Goal: Use online tool/utility: Utilize a website feature to perform a specific function

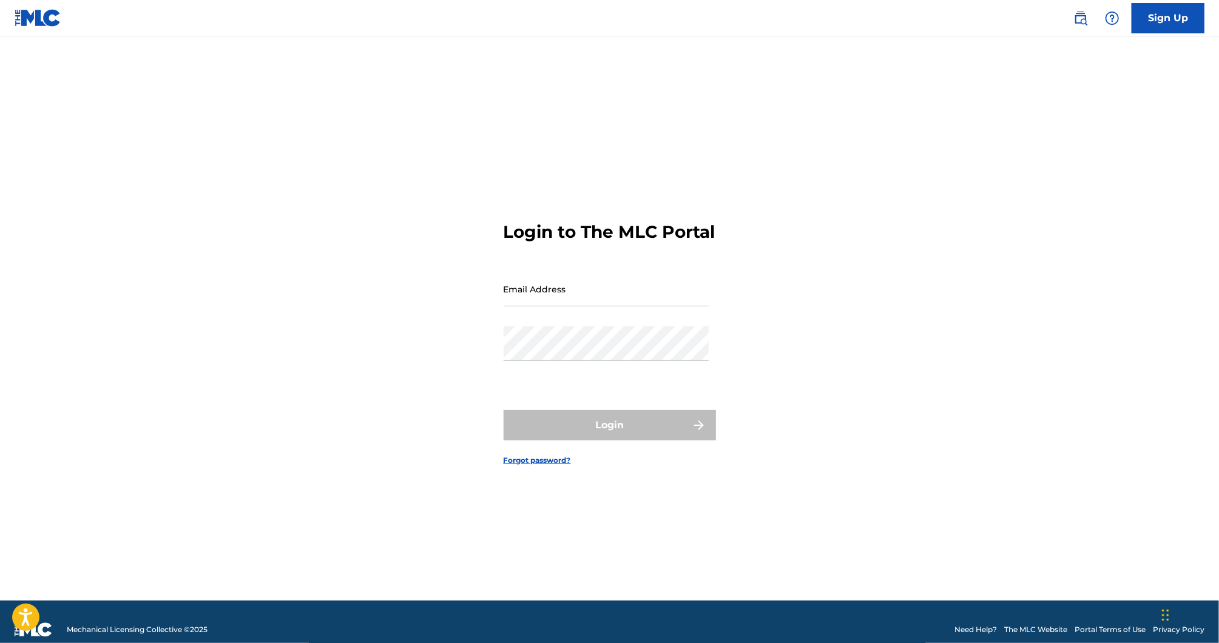
click at [600, 297] on input "Email Address" at bounding box center [606, 289] width 205 height 35
type input "[PERSON_NAME][EMAIL_ADDRESS][DOMAIN_NAME]"
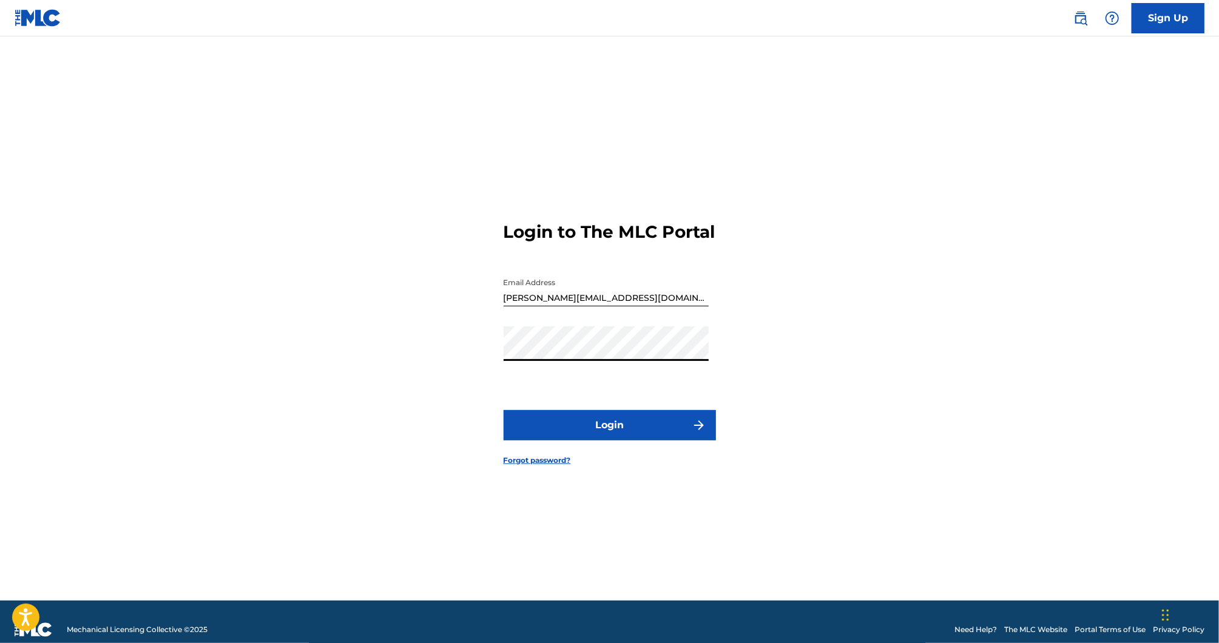
click at [596, 423] on button "Login" at bounding box center [610, 425] width 212 height 30
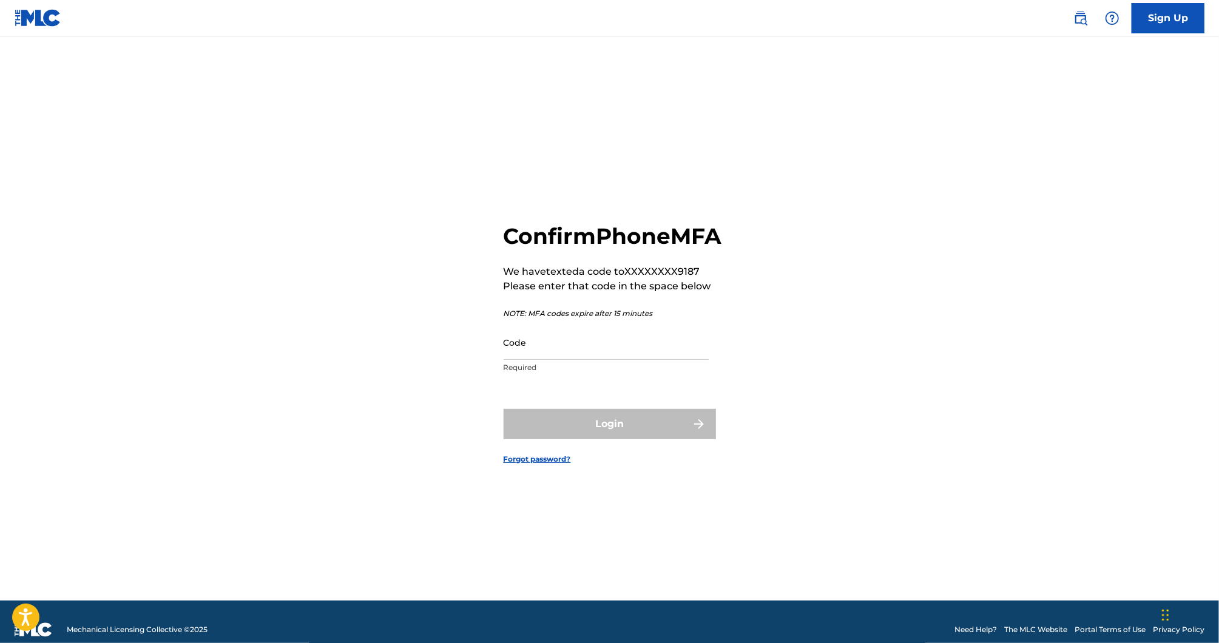
click at [554, 360] on input "Code" at bounding box center [606, 342] width 205 height 35
paste input "066758"
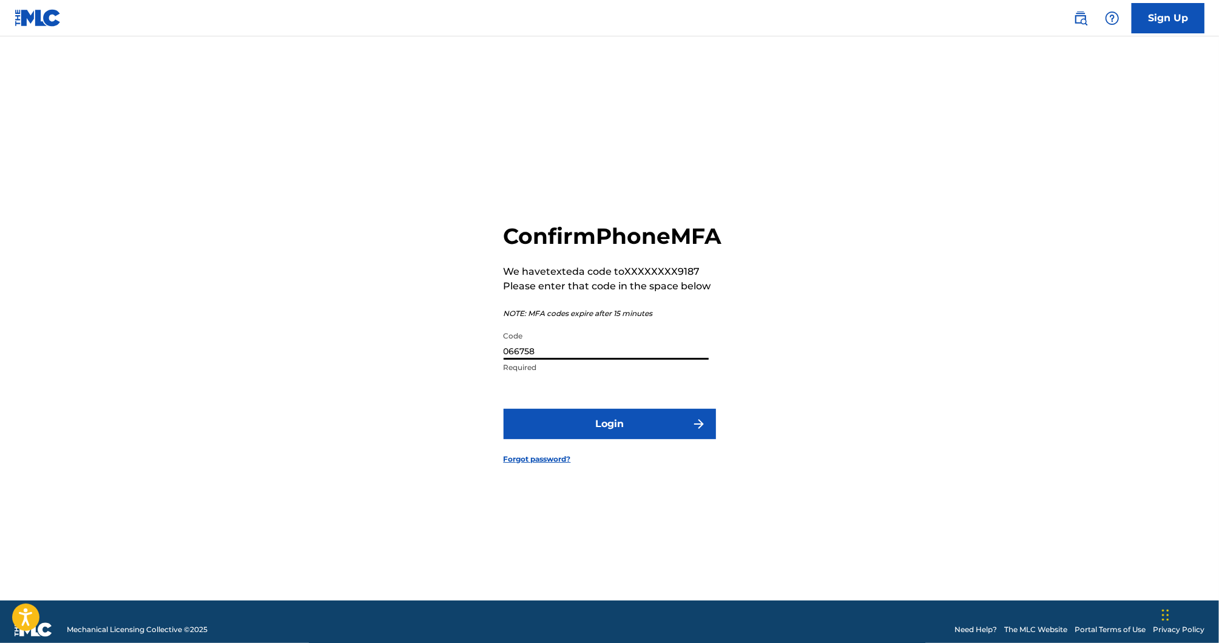
type input "066758"
click at [570, 429] on button "Login" at bounding box center [610, 424] width 212 height 30
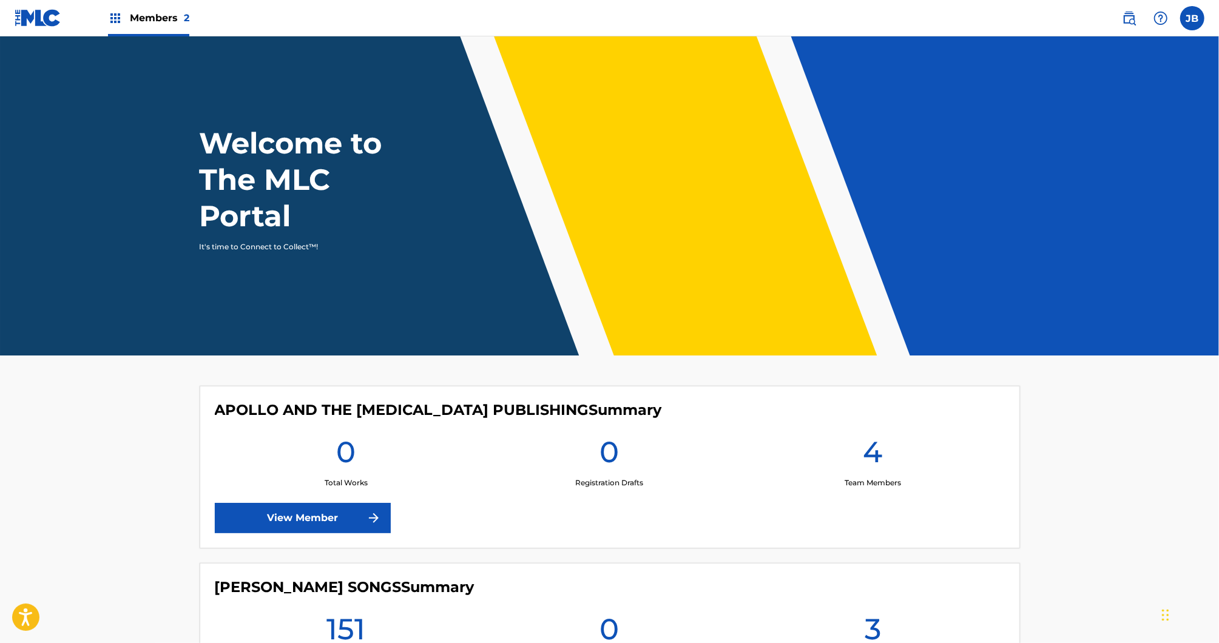
click at [570, 432] on div "APOLLO AND THE [MEDICAL_DATA] PUBLISHING Summary 0 Total Works 0 Registration D…" at bounding box center [610, 467] width 820 height 163
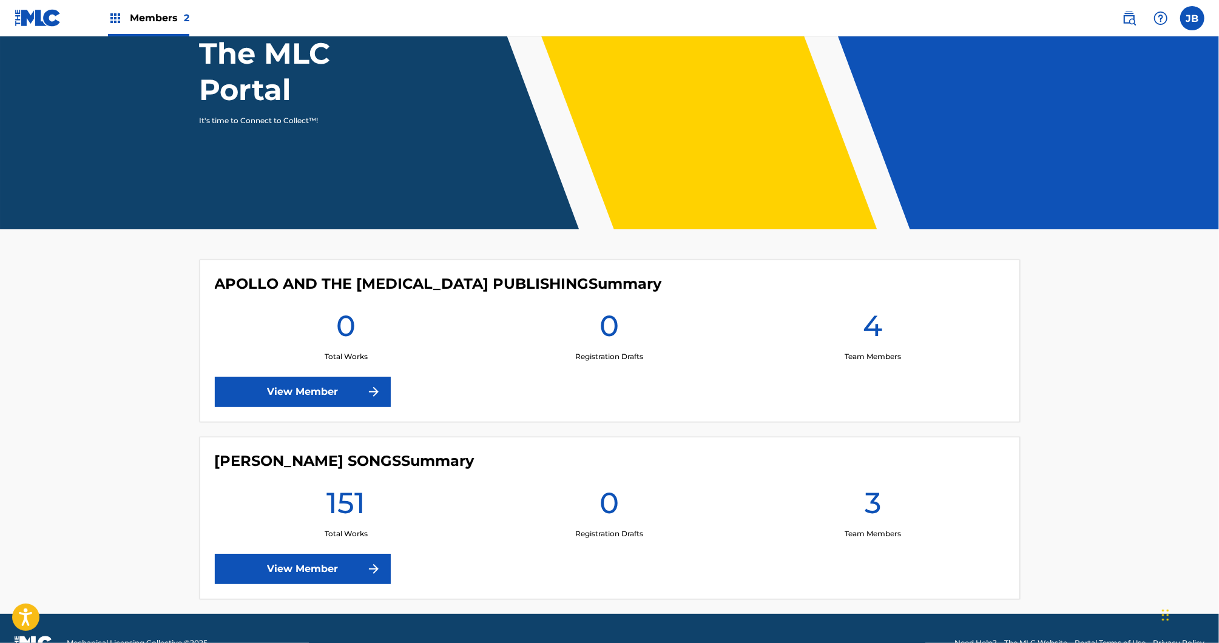
scroll to position [131, 0]
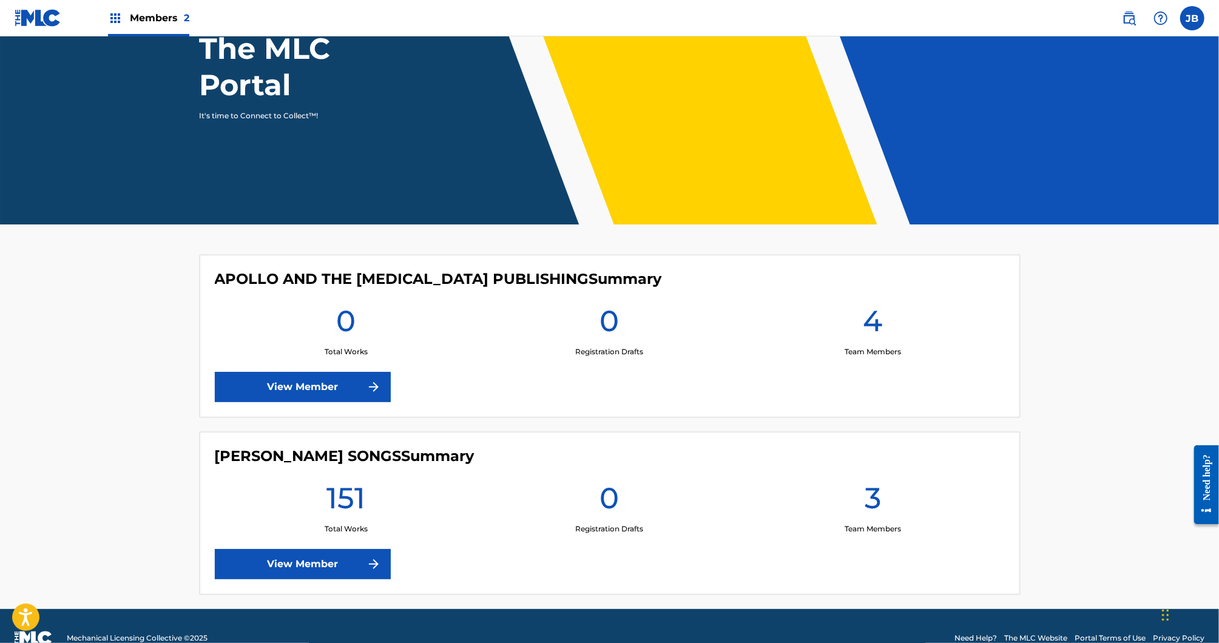
click at [371, 551] on link "View Member" at bounding box center [303, 564] width 176 height 30
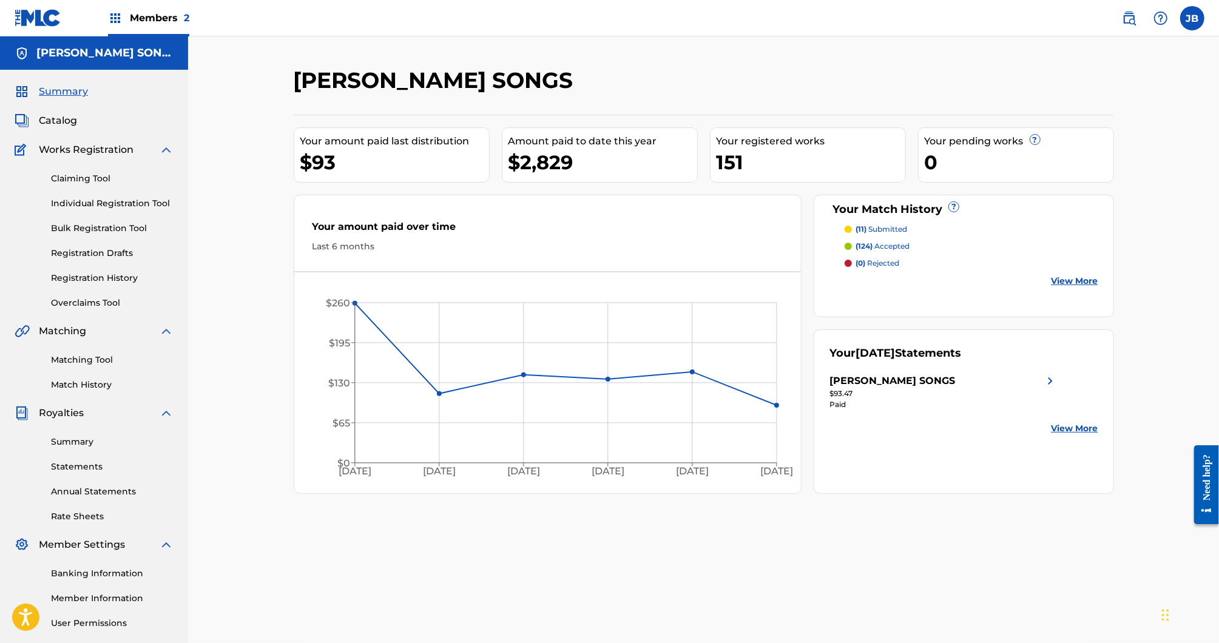
click at [70, 357] on link "Matching Tool" at bounding box center [112, 360] width 123 height 13
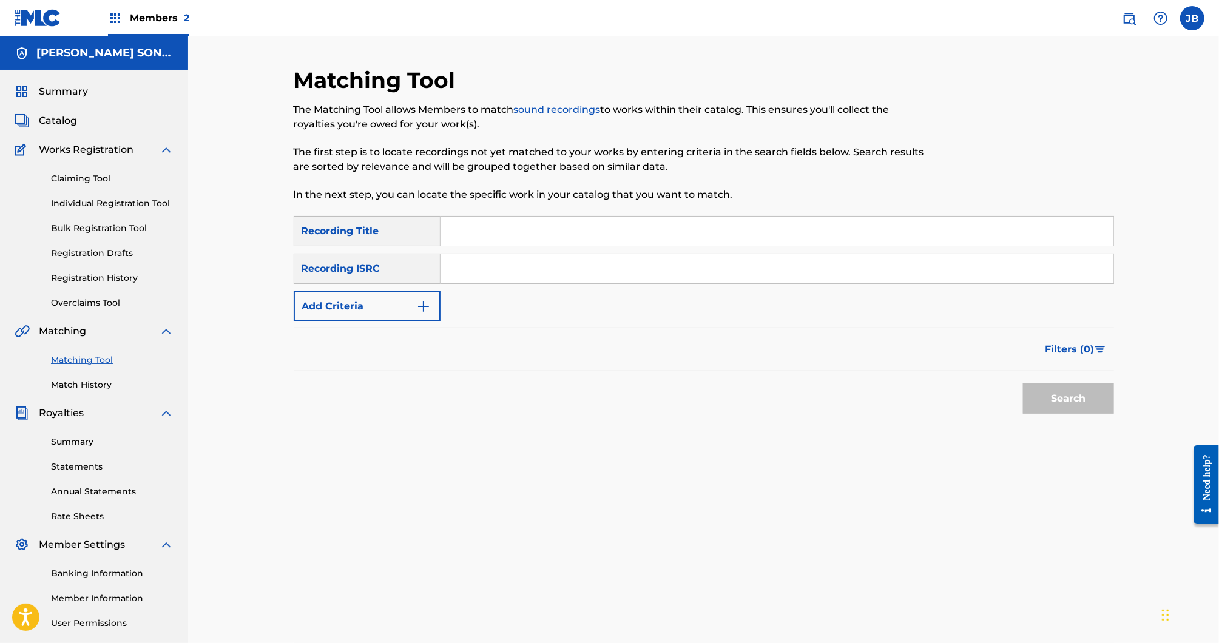
click at [354, 309] on button "Add Criteria" at bounding box center [367, 306] width 147 height 30
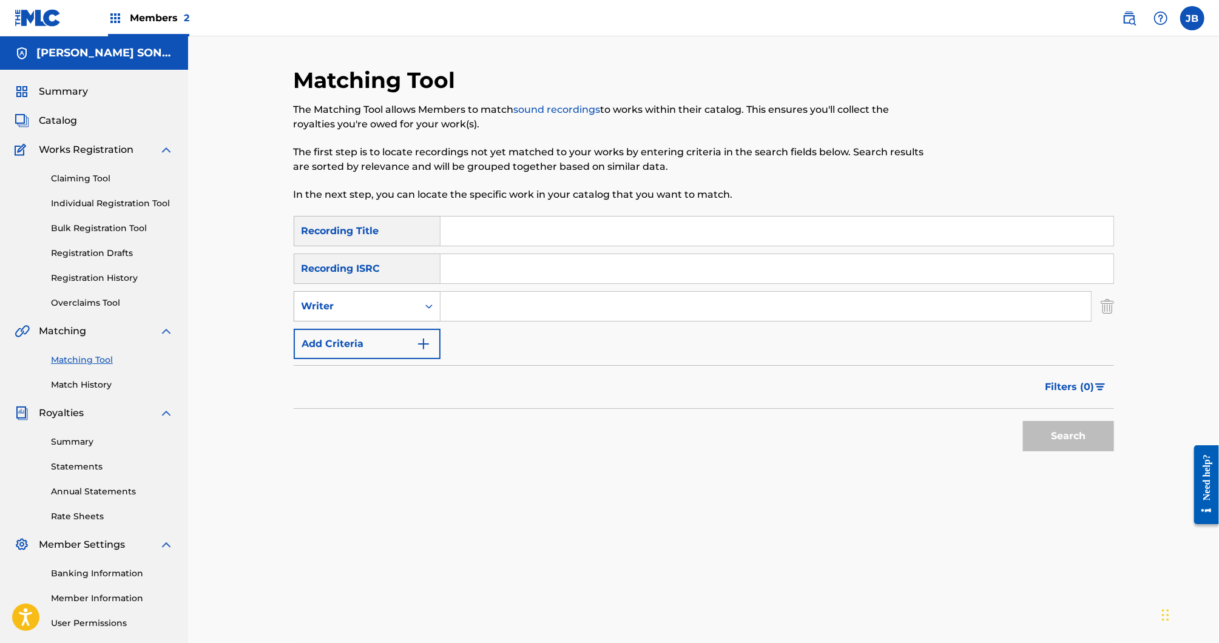
click at [433, 308] on icon "Search Form" at bounding box center [429, 306] width 12 height 12
click at [401, 341] on div "Recording Artist" at bounding box center [367, 337] width 146 height 30
click at [455, 311] on input "Search Form" at bounding box center [765, 306] width 650 height 29
click at [403, 313] on div "Recording Artist" at bounding box center [356, 306] width 109 height 15
click at [387, 346] on div "Writer" at bounding box center [367, 337] width 146 height 30
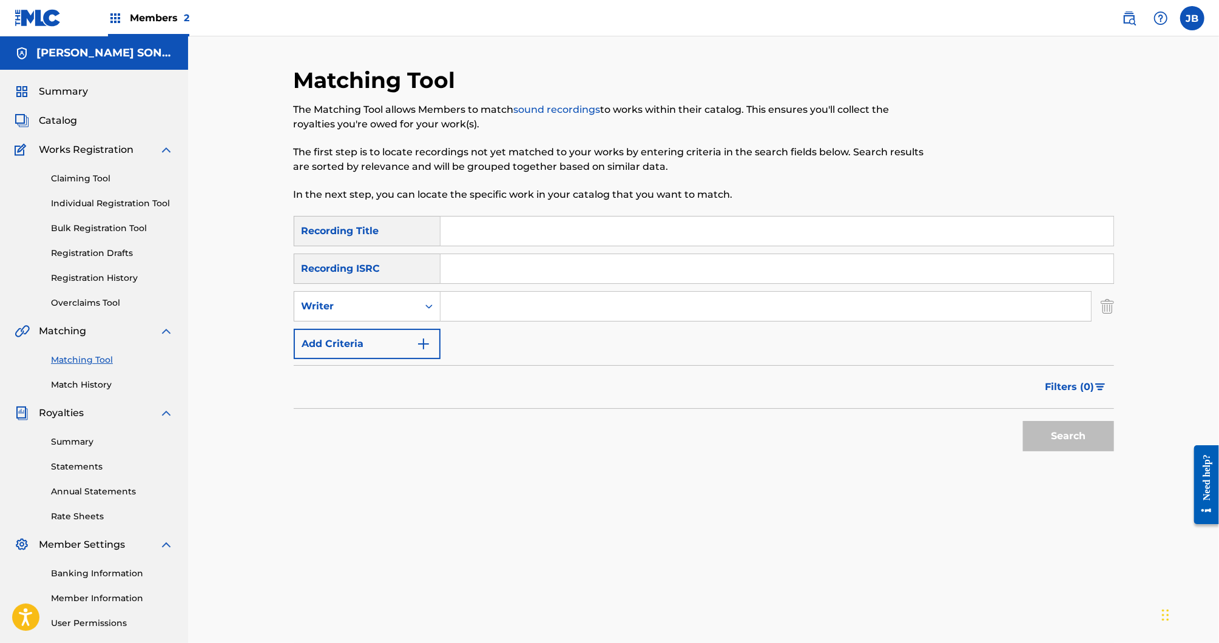
click at [457, 303] on input "Search Form" at bounding box center [765, 306] width 650 height 29
type input "[PERSON_NAME]"
click at [492, 228] on input "Search Form" at bounding box center [776, 231] width 673 height 29
type input "any way at all"
click at [1023, 421] on button "Search" at bounding box center [1068, 436] width 91 height 30
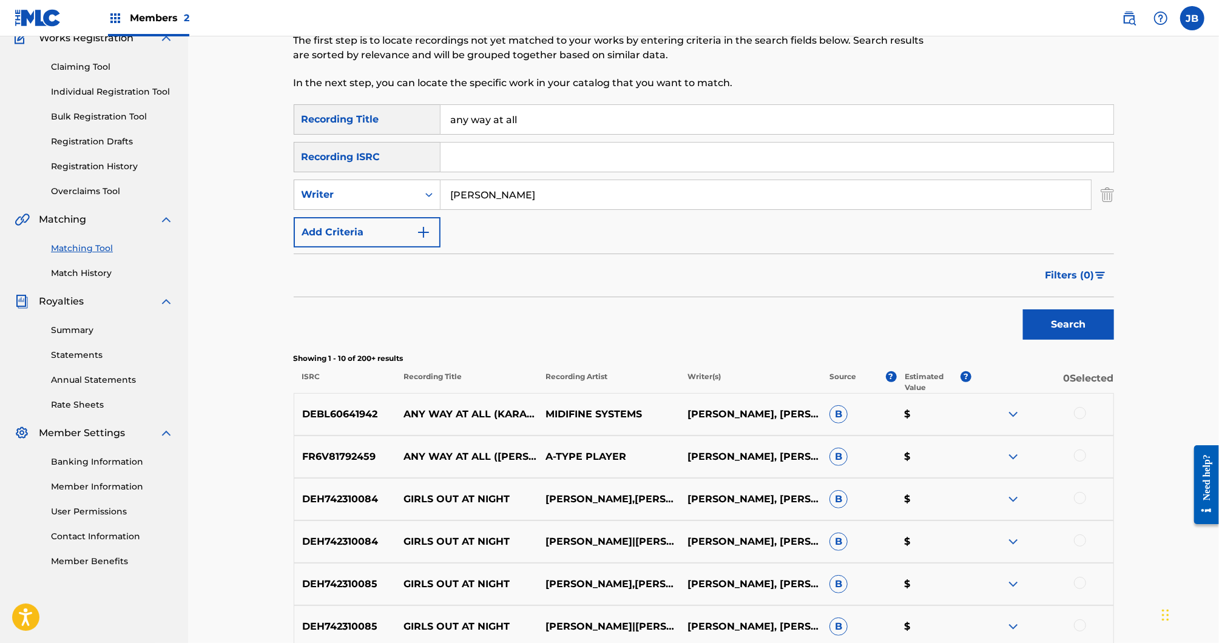
scroll to position [115, 0]
